Goal: Book appointment/travel/reservation

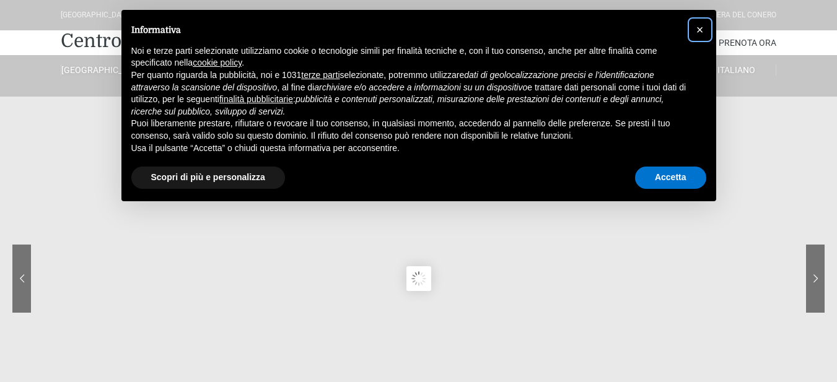
click at [703, 29] on span "×" at bounding box center [699, 30] width 7 height 14
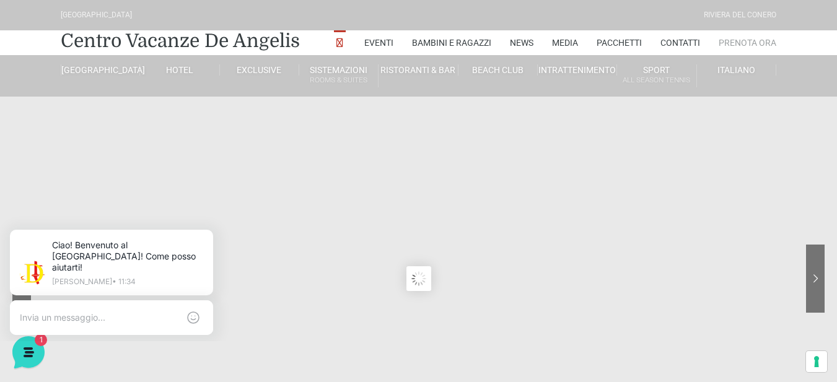
click at [742, 43] on link "Prenota Ora" at bounding box center [748, 42] width 58 height 25
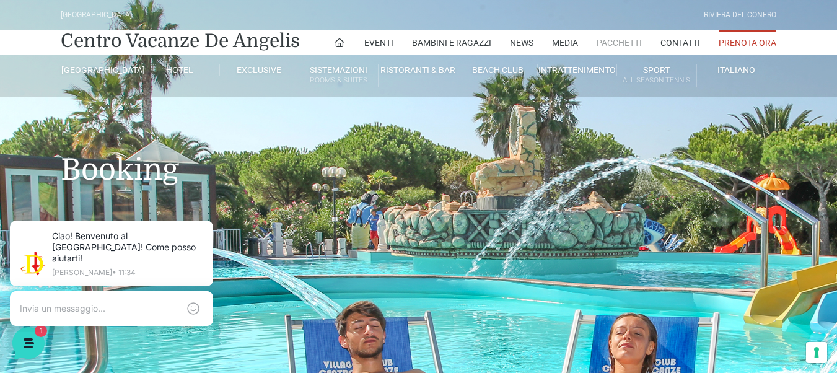
click at [639, 41] on link "Pacchetti" at bounding box center [619, 42] width 45 height 25
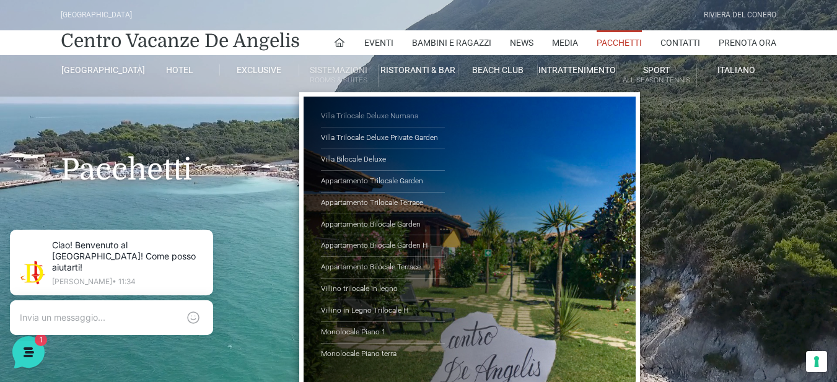
click at [367, 116] on link "Villa Trilocale Deluxe Numana" at bounding box center [383, 117] width 124 height 22
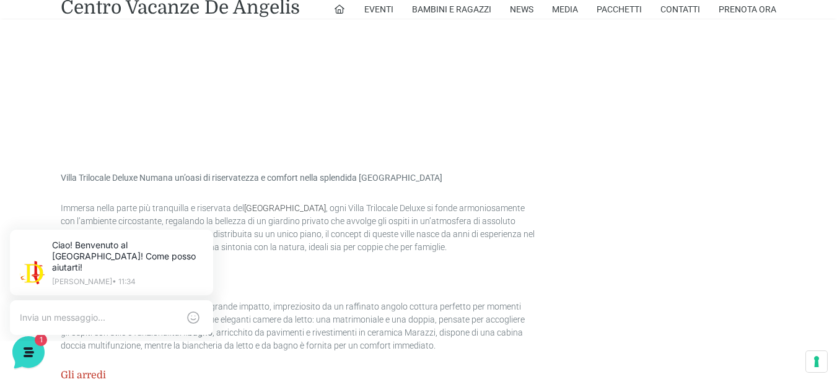
scroll to position [1177, 0]
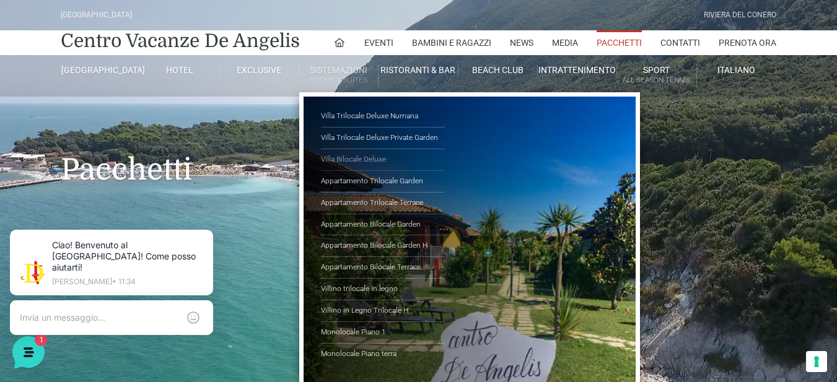
click at [368, 160] on link "Villa Bilocale Deluxe" at bounding box center [383, 160] width 124 height 22
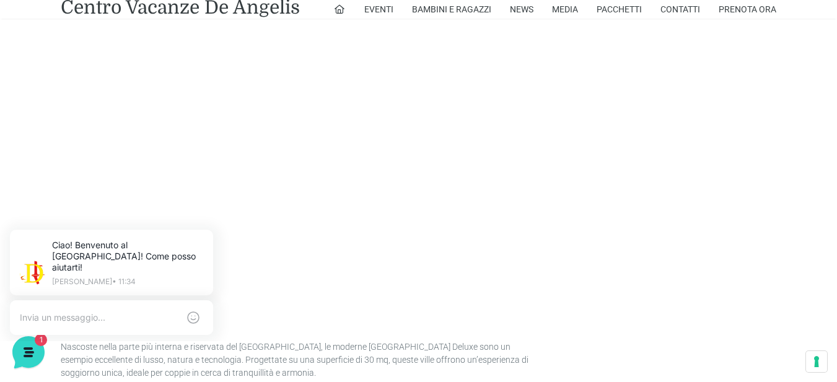
scroll to position [929, 0]
